Goal: Information Seeking & Learning: Learn about a topic

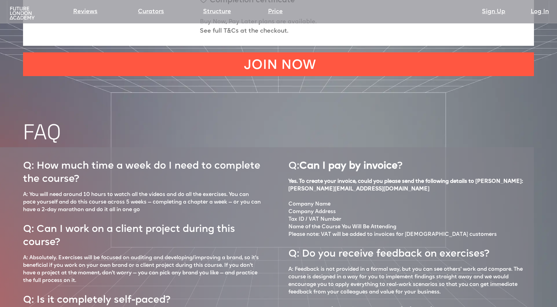
scroll to position [2958, 0]
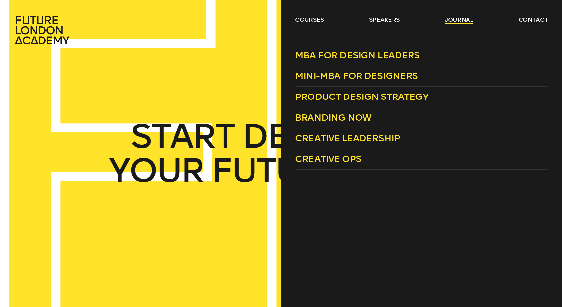
click at [456, 20] on link "journal" at bounding box center [459, 20] width 29 height 8
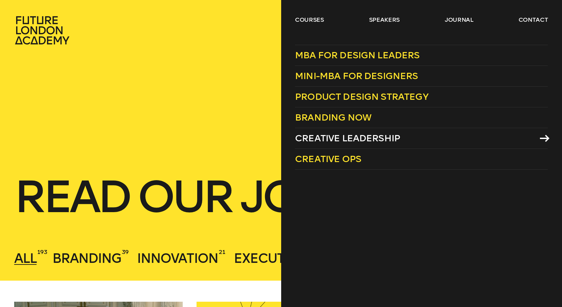
click at [367, 138] on span "Creative Leadership" at bounding box center [347, 138] width 105 height 11
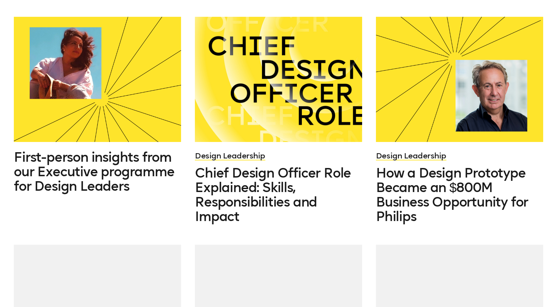
scroll to position [524, 0]
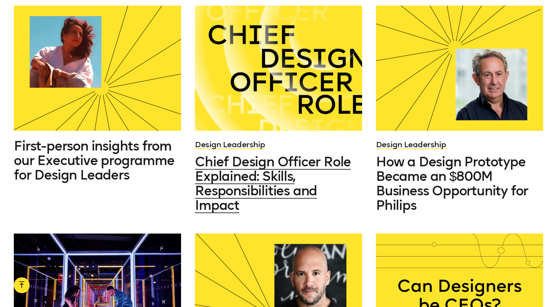
click at [266, 174] on span "Chief Design Officer Role Explained: Skills, Responsibilities and Impact" at bounding box center [273, 183] width 156 height 59
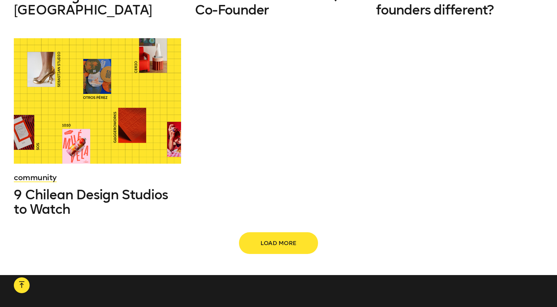
scroll to position [919, 0]
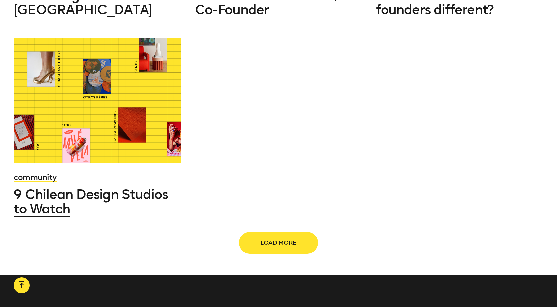
click at [126, 186] on span "9 Chilean Design Studios to Watch" at bounding box center [91, 201] width 154 height 30
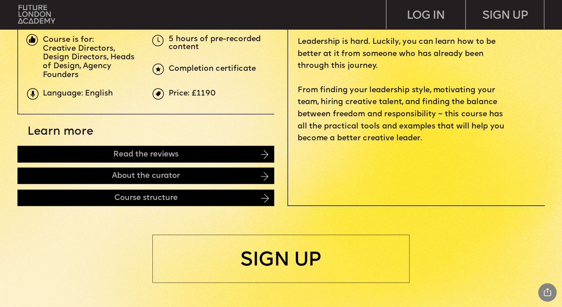
scroll to position [310, 0]
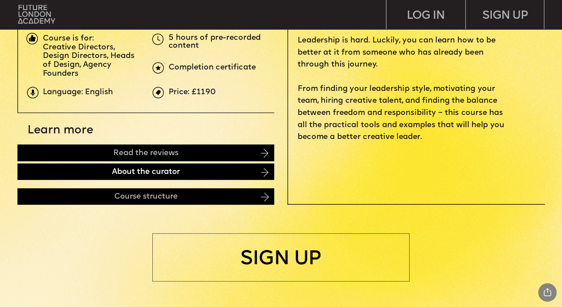
click at [134, 171] on div "About the curator" at bounding box center [145, 172] width 257 height 16
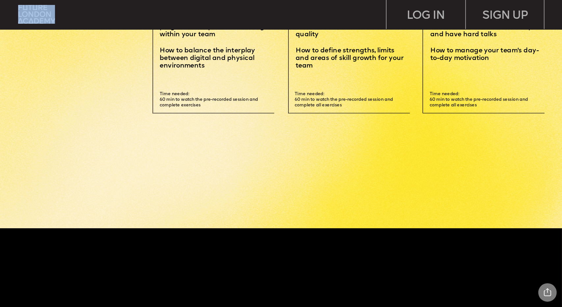
scroll to position [2013, 0]
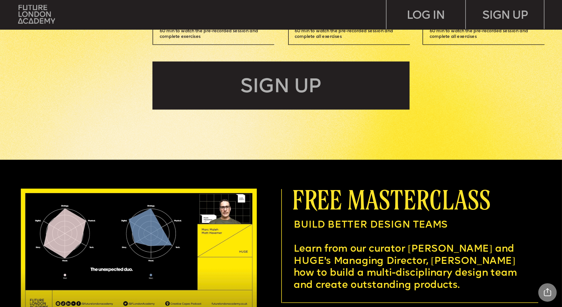
drag, startPoint x: 161, startPoint y: 85, endPoint x: 473, endPoint y: 68, distance: 312.2
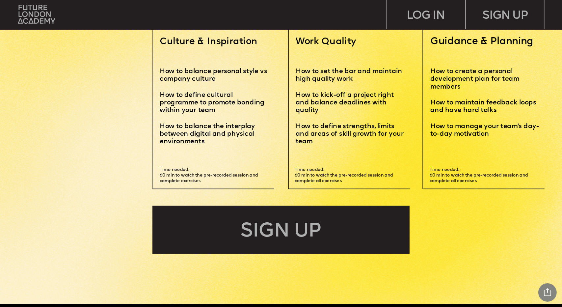
scroll to position [1868, 0]
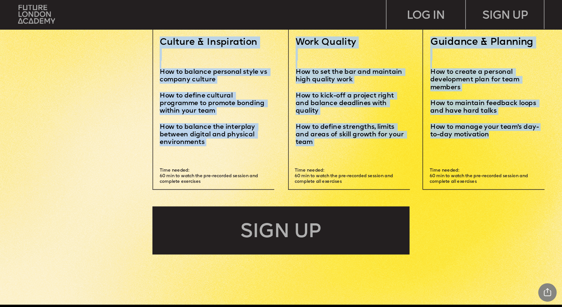
click at [510, 133] on p "How to manage your team's day-to-day motivation" at bounding box center [487, 130] width 115 height 15
copy div "Introduction Meet the curator and learn his Creative Leadership journey How Mat…"
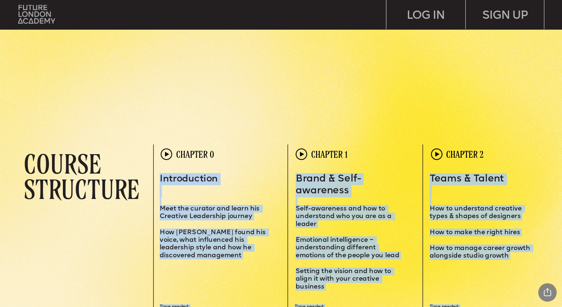
scroll to position [1537, 0]
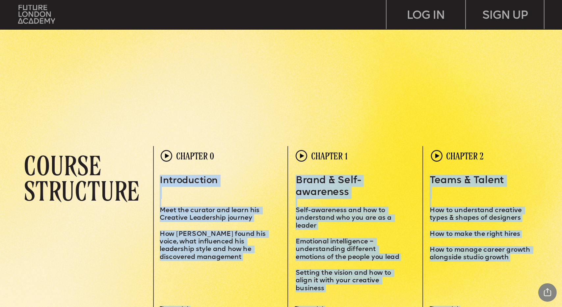
copy div "Introduction Meet the curator and learn his Creative Leadership journey How Mat…"
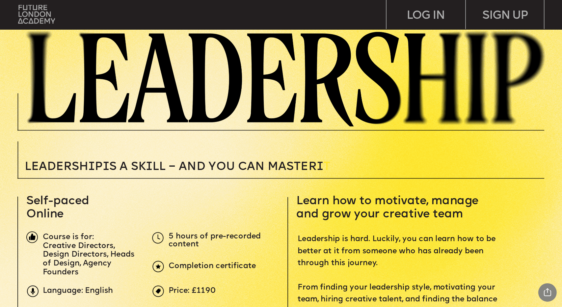
scroll to position [0, 0]
